Goal: Find specific page/section: Find specific page/section

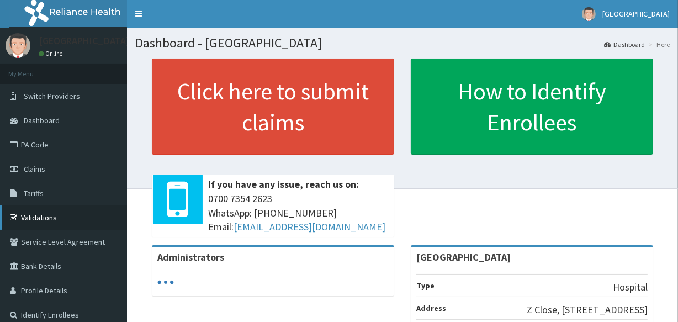
click at [54, 222] on link "Validations" at bounding box center [63, 217] width 127 height 24
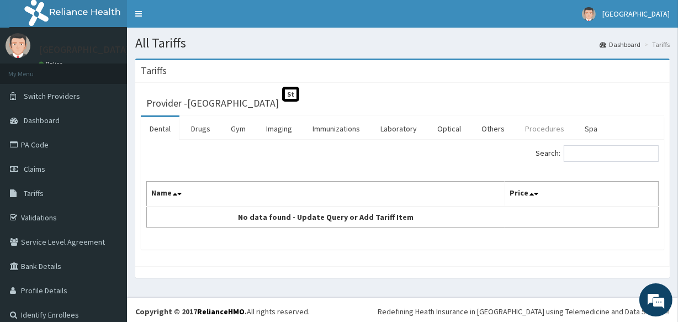
click at [534, 123] on link "Procedures" at bounding box center [544, 128] width 57 height 23
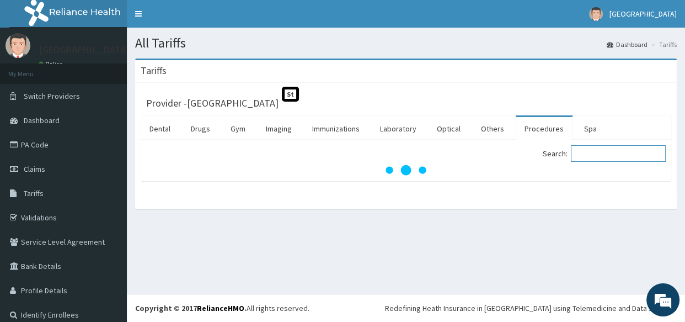
click at [613, 147] on input "Search:" at bounding box center [618, 153] width 95 height 17
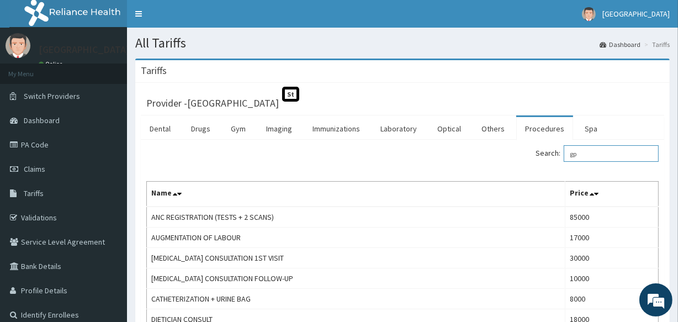
type input "gp"
